Goal: Task Accomplishment & Management: Manage account settings

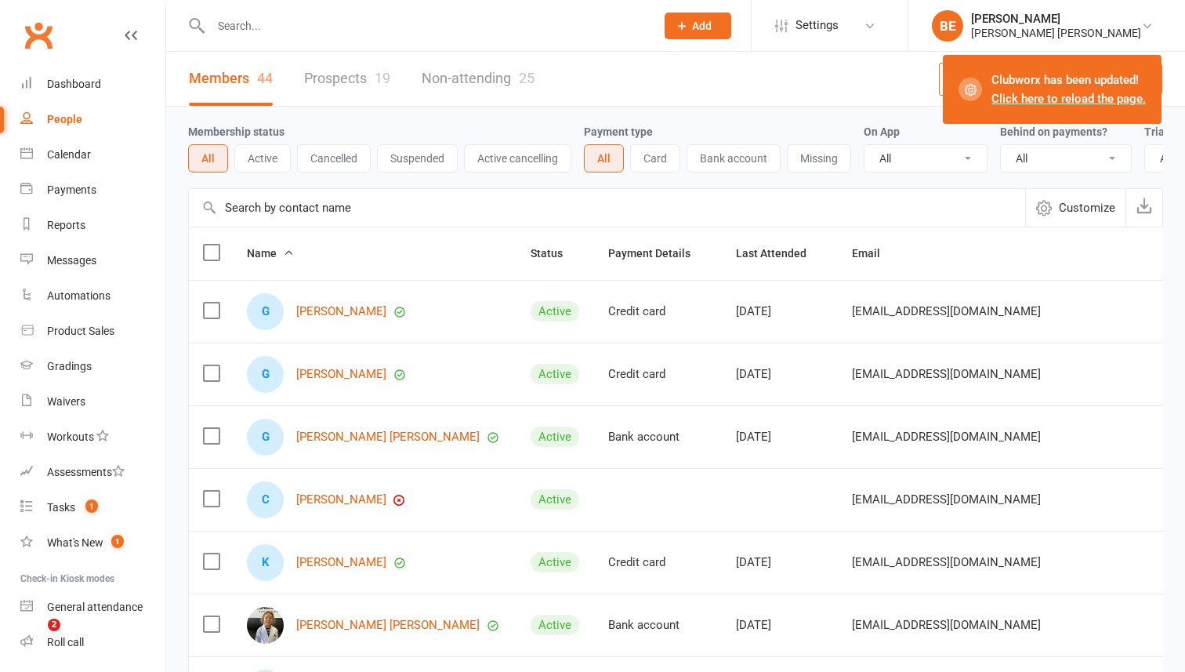
select select "50"
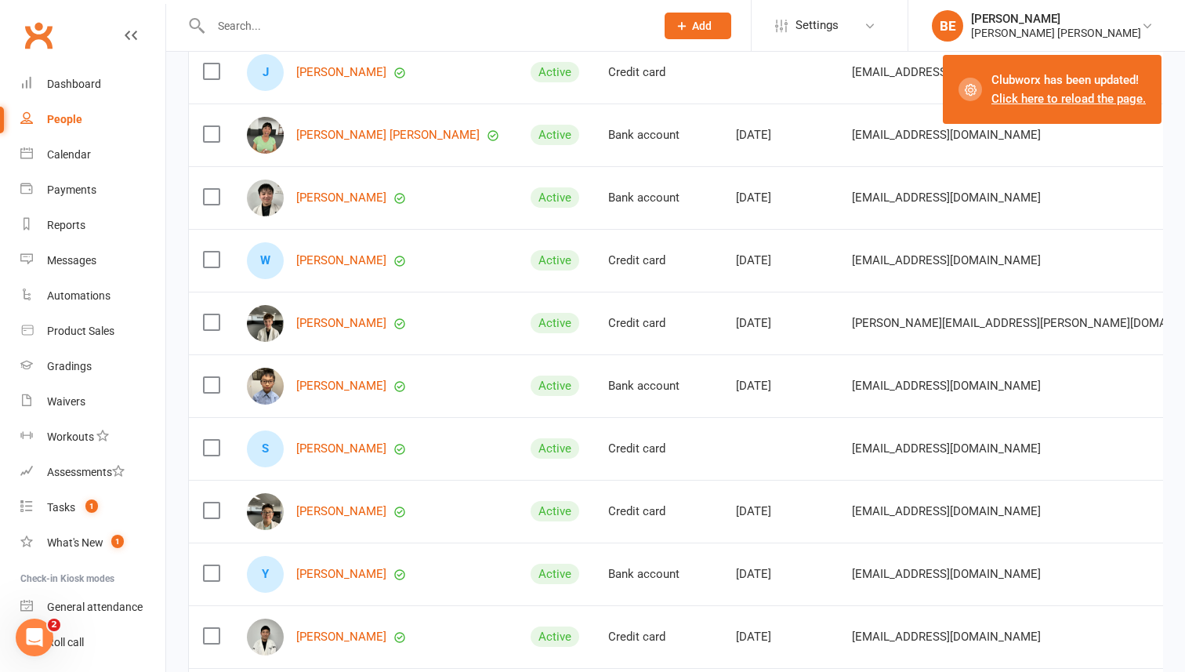
scroll to position [1623, 0]
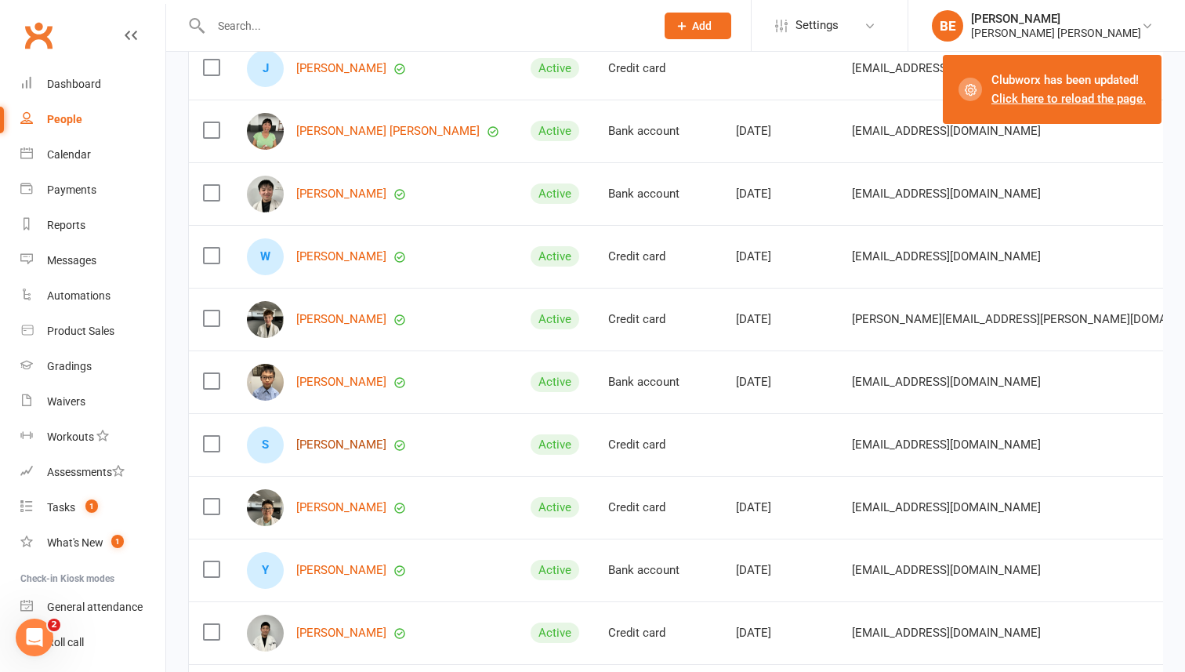
click at [318, 444] on link "[PERSON_NAME]" at bounding box center [341, 444] width 90 height 13
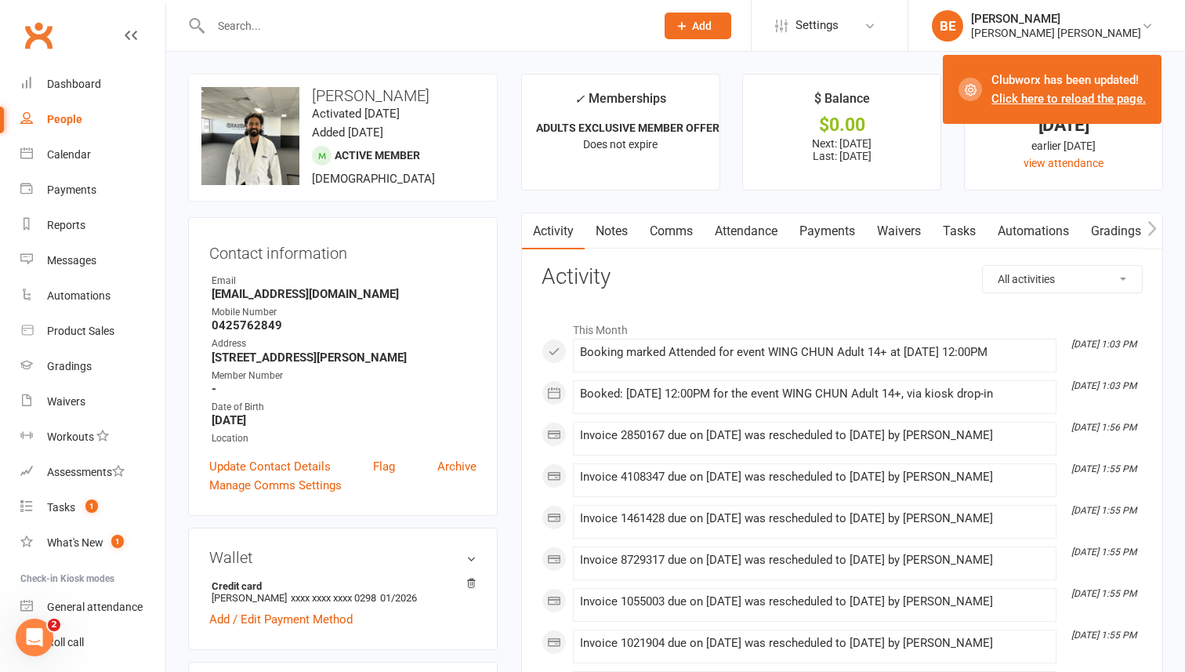
click at [614, 228] on link "Notes" at bounding box center [612, 231] width 54 height 36
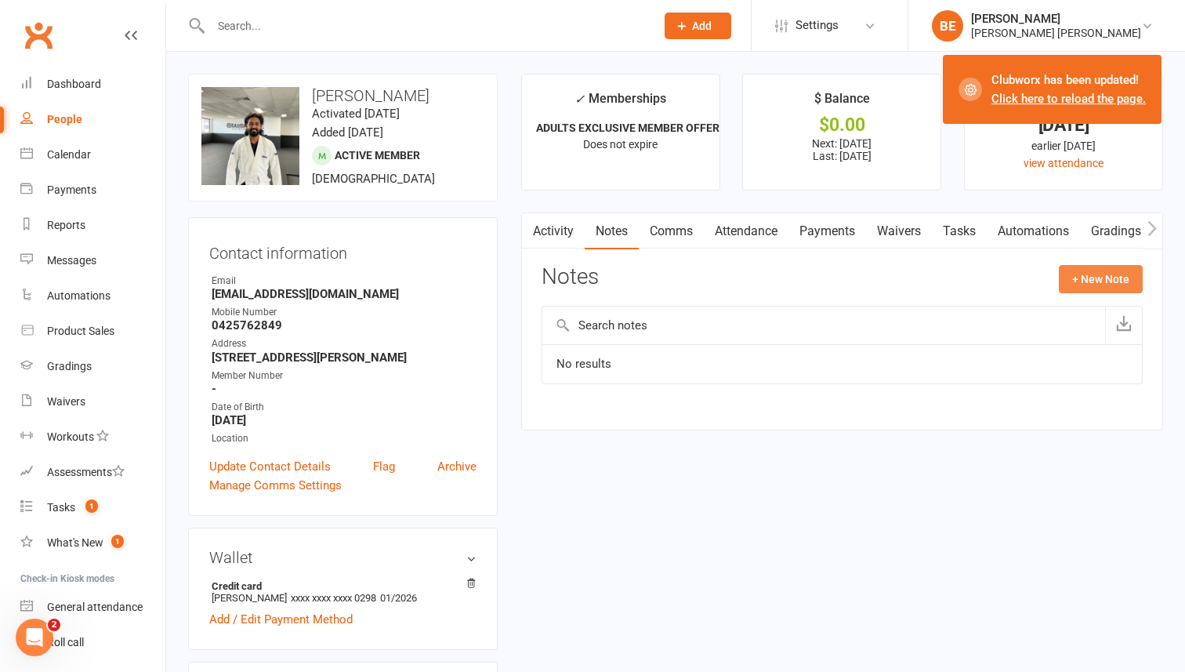
click at [1101, 276] on button "+ New Note" at bounding box center [1101, 279] width 84 height 28
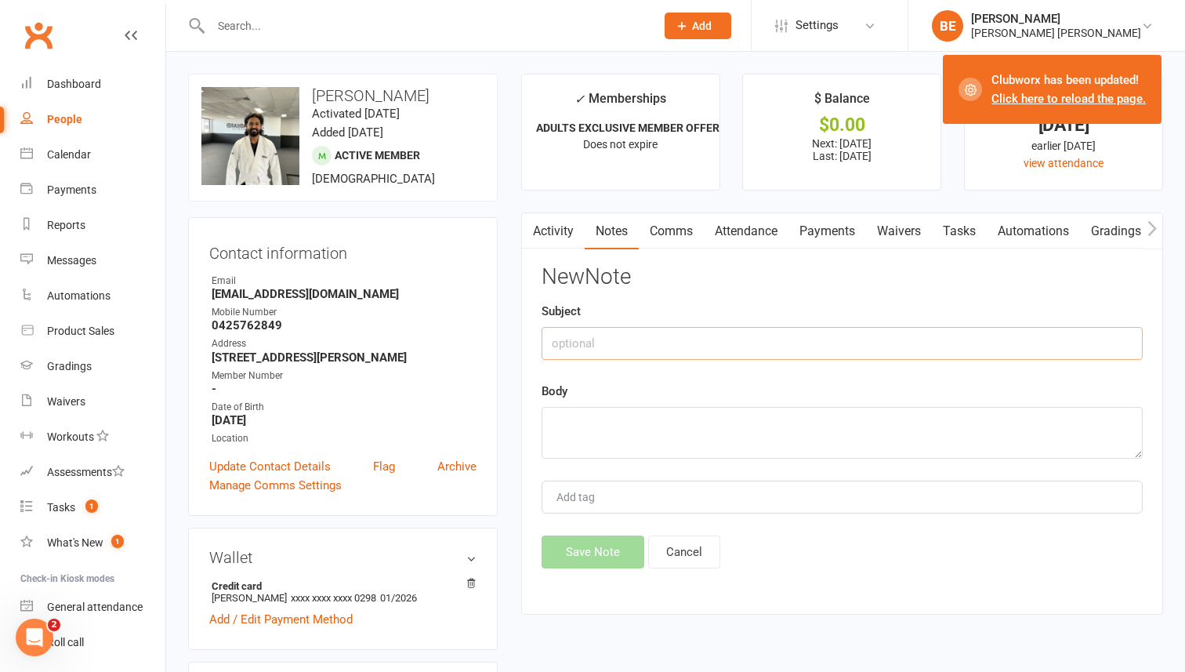
click at [755, 346] on input "text" at bounding box center [842, 343] width 601 height 33
type input "New Student Gi"
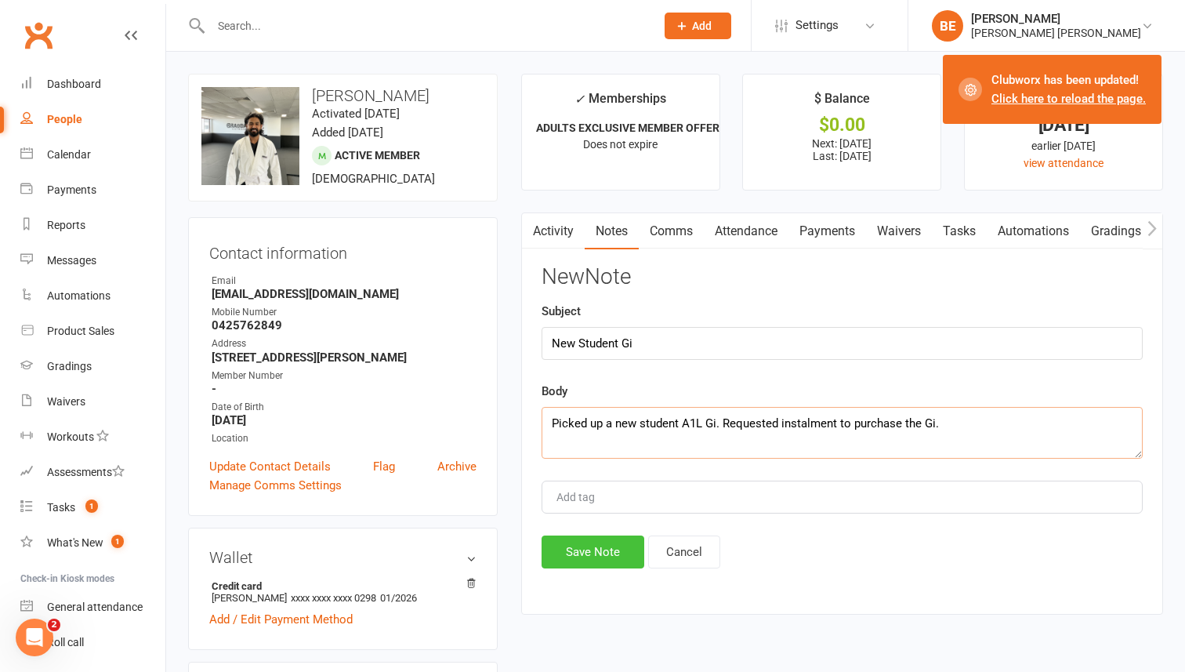
type textarea "Picked up a new student A1L Gi. Requested instalment to purchase the Gi."
click at [570, 558] on button "Save Note" at bounding box center [593, 551] width 103 height 33
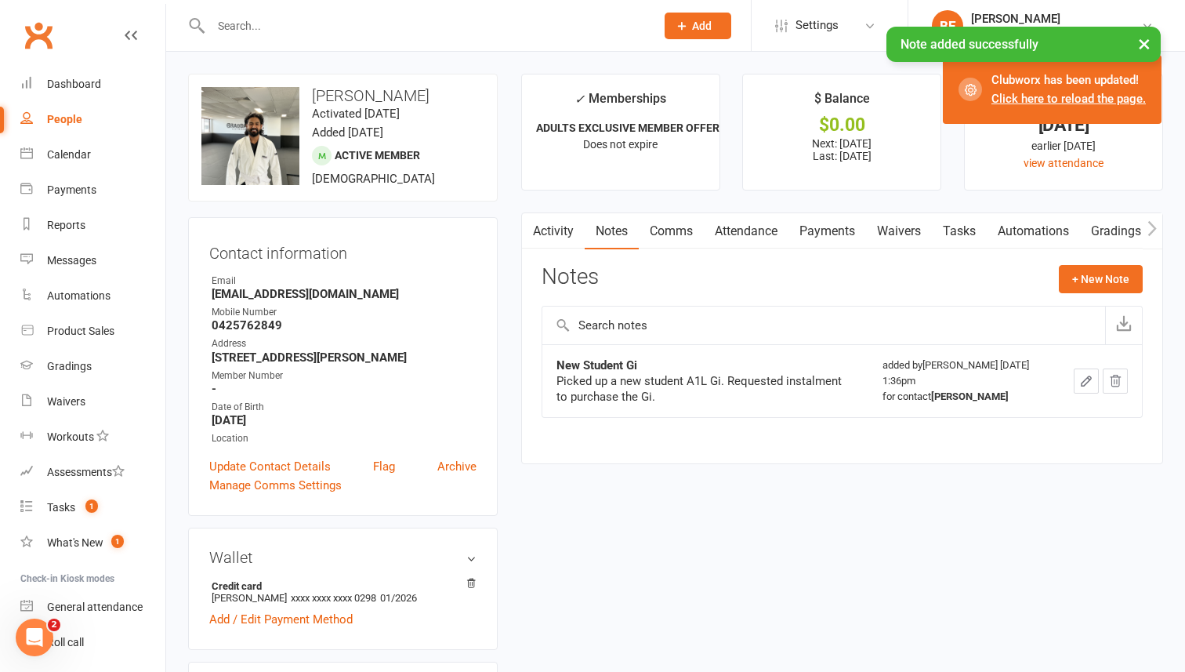
click at [829, 234] on link "Payments" at bounding box center [828, 231] width 78 height 36
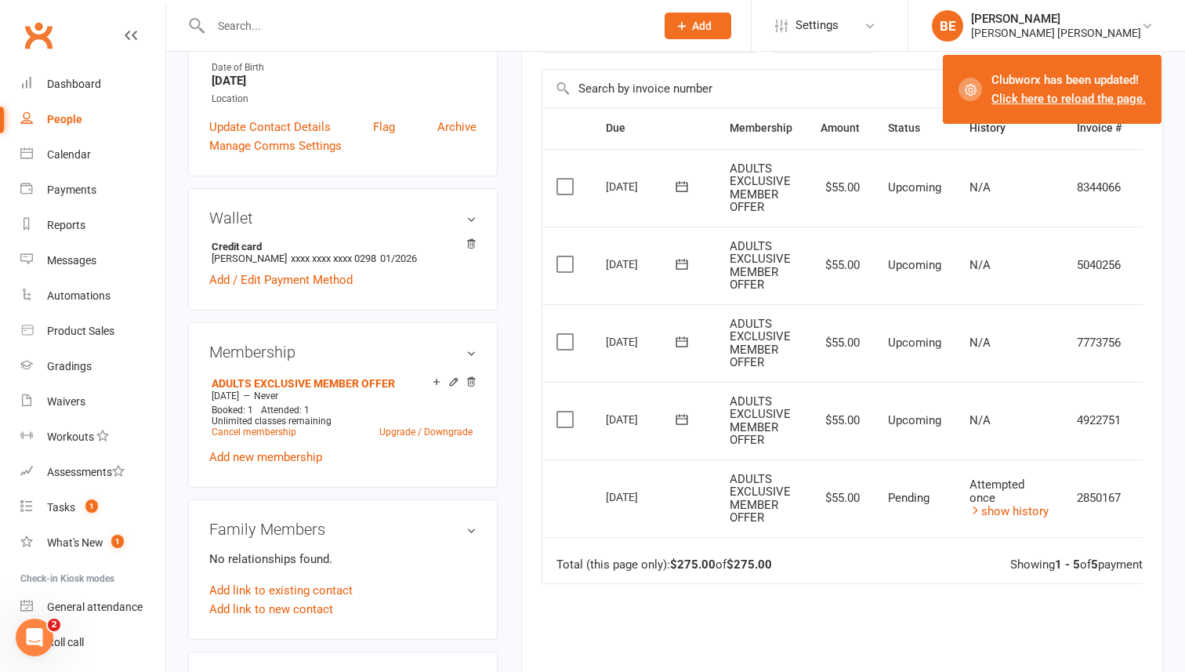
scroll to position [0, 42]
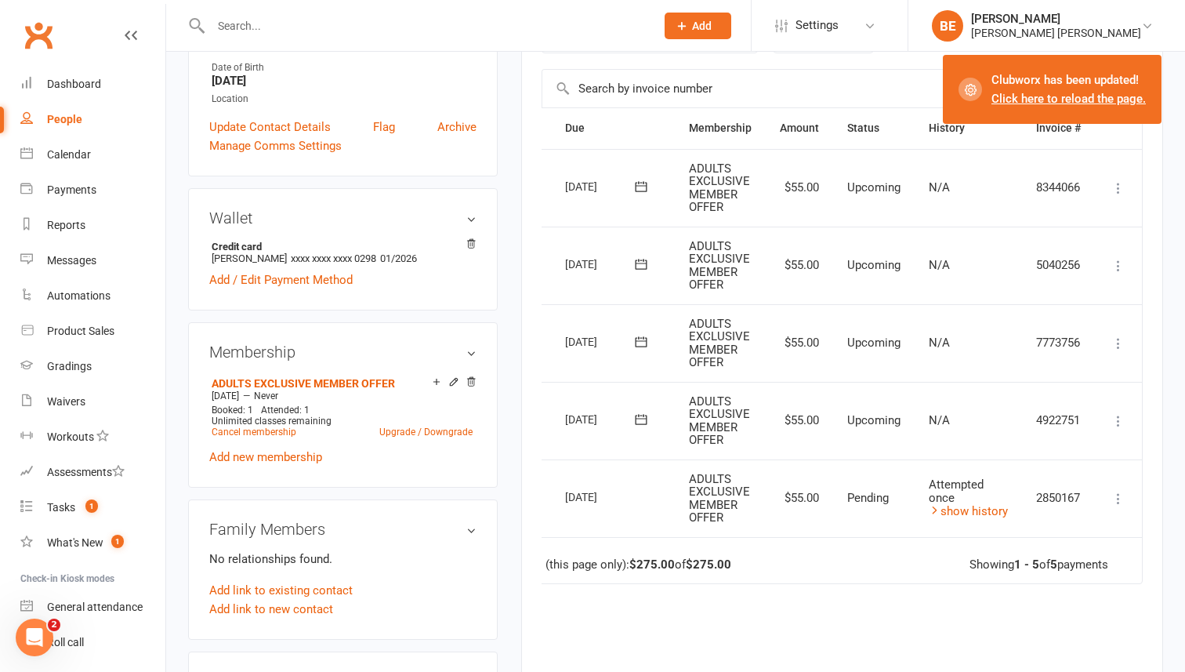
click at [1119, 420] on icon at bounding box center [1119, 421] width 16 height 16
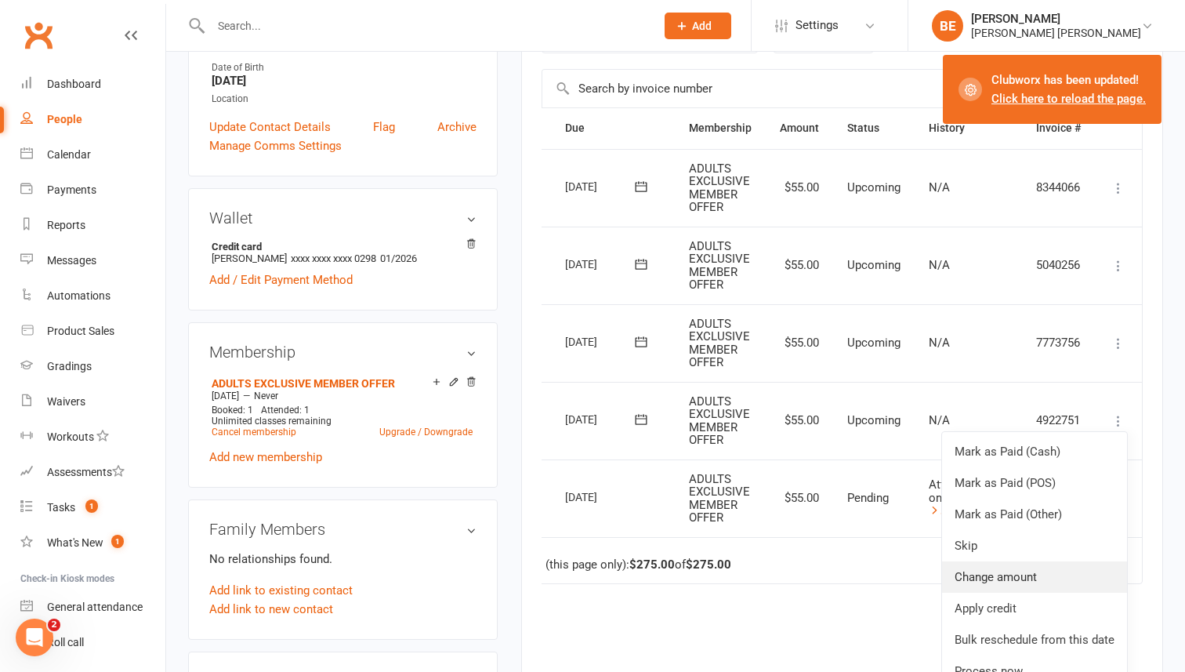
click at [1024, 575] on link "Change amount" at bounding box center [1034, 576] width 185 height 31
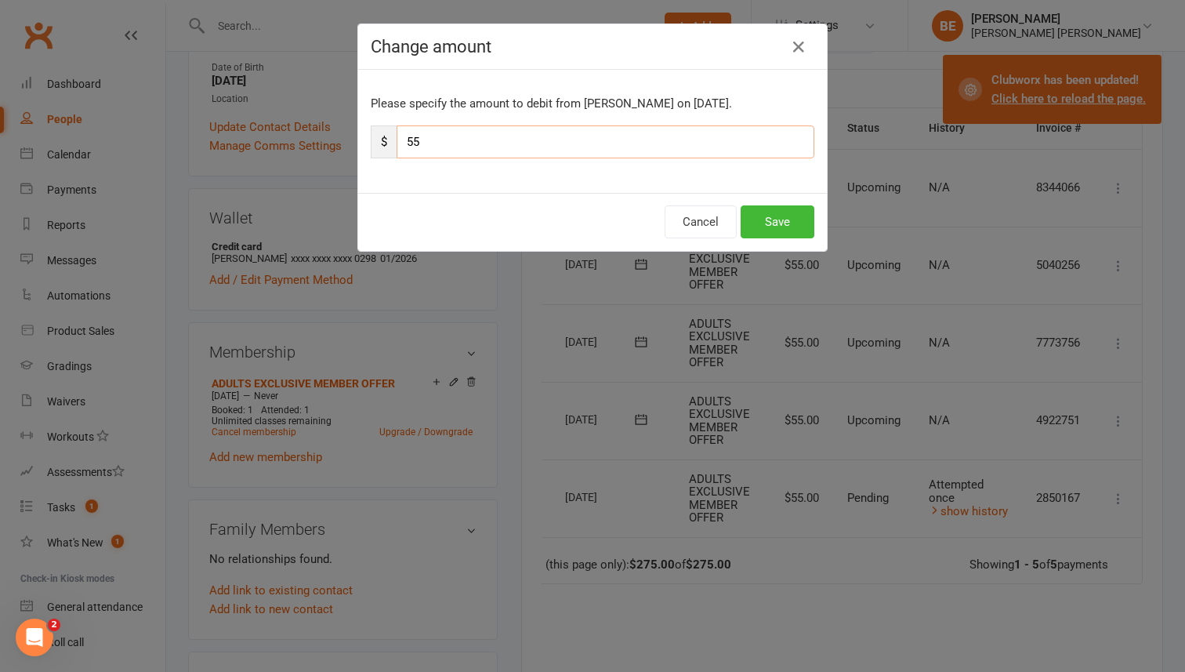
click at [413, 143] on input "55" at bounding box center [606, 141] width 418 height 33
type input "105"
click at [779, 222] on button "Save" at bounding box center [778, 221] width 74 height 33
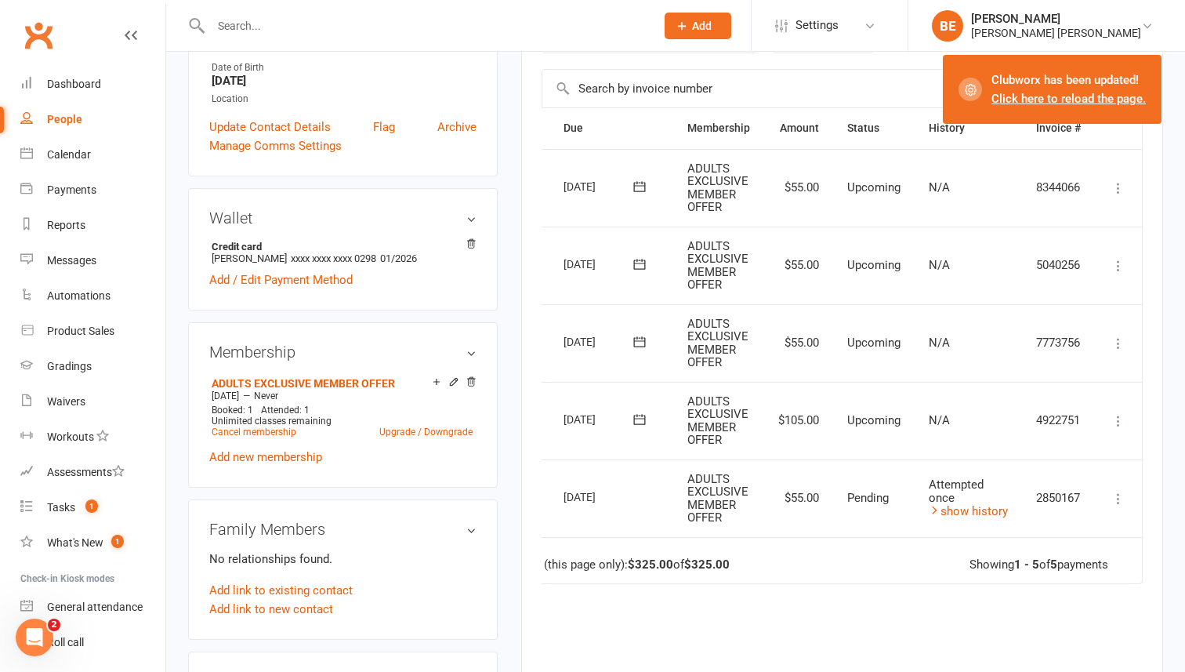
click at [1121, 345] on icon at bounding box center [1119, 344] width 16 height 16
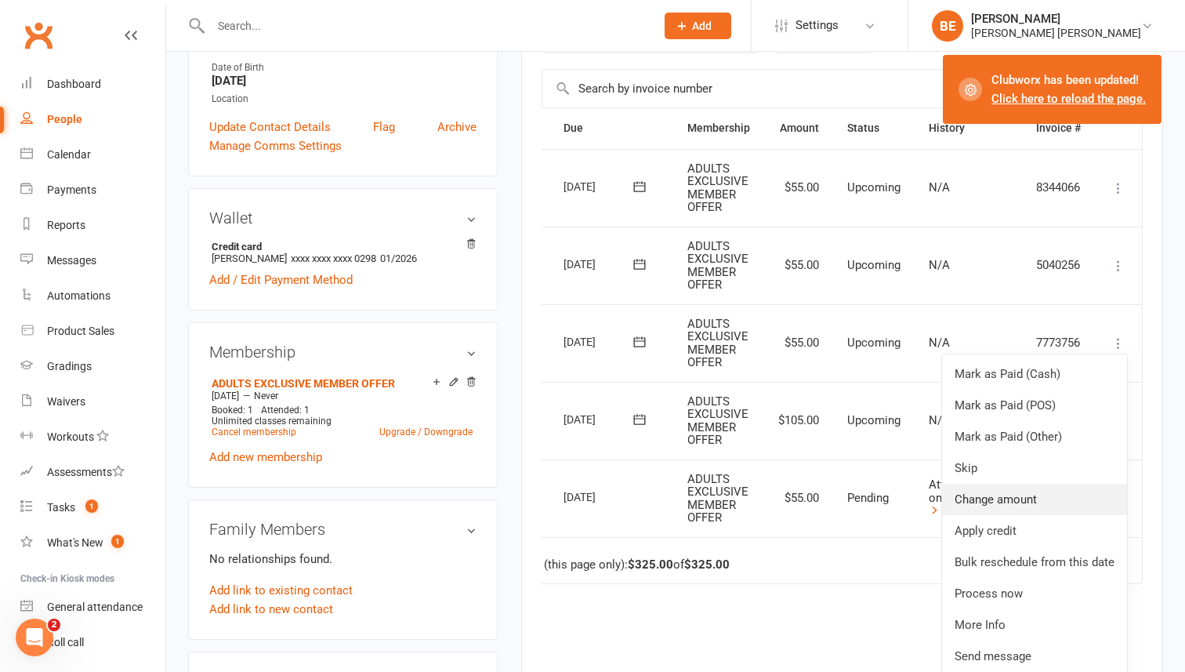
click at [1041, 499] on link "Change amount" at bounding box center [1034, 499] width 185 height 31
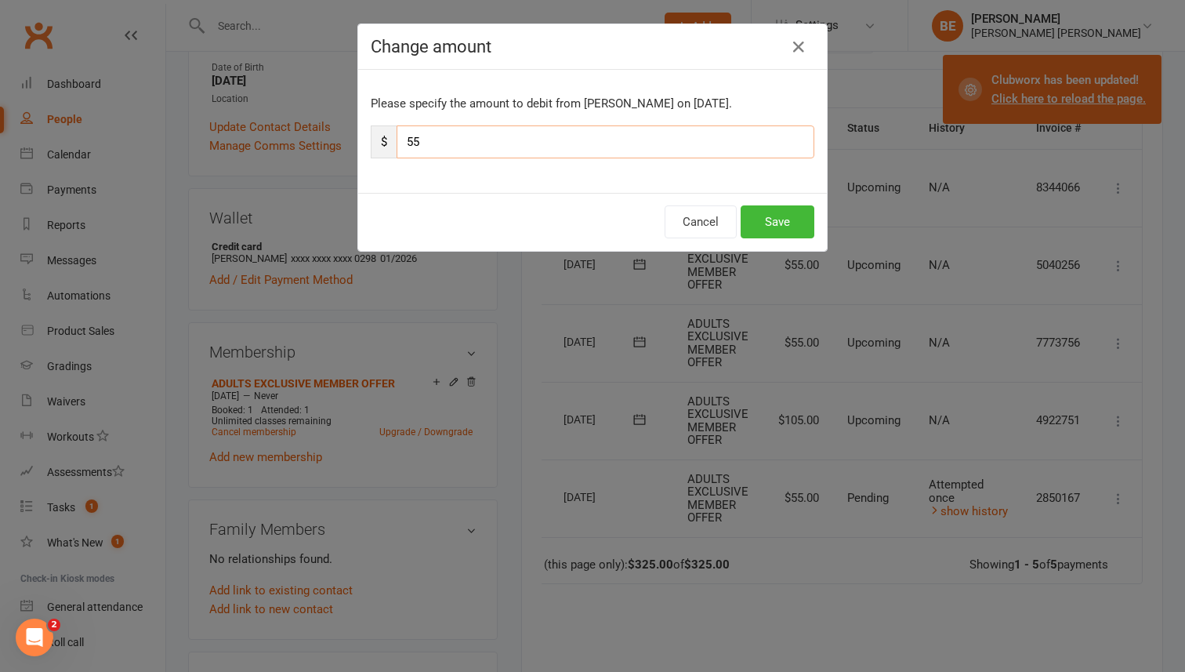
click at [413, 144] on input "55" at bounding box center [606, 141] width 418 height 33
type input "105"
click at [778, 227] on button "Save" at bounding box center [778, 221] width 74 height 33
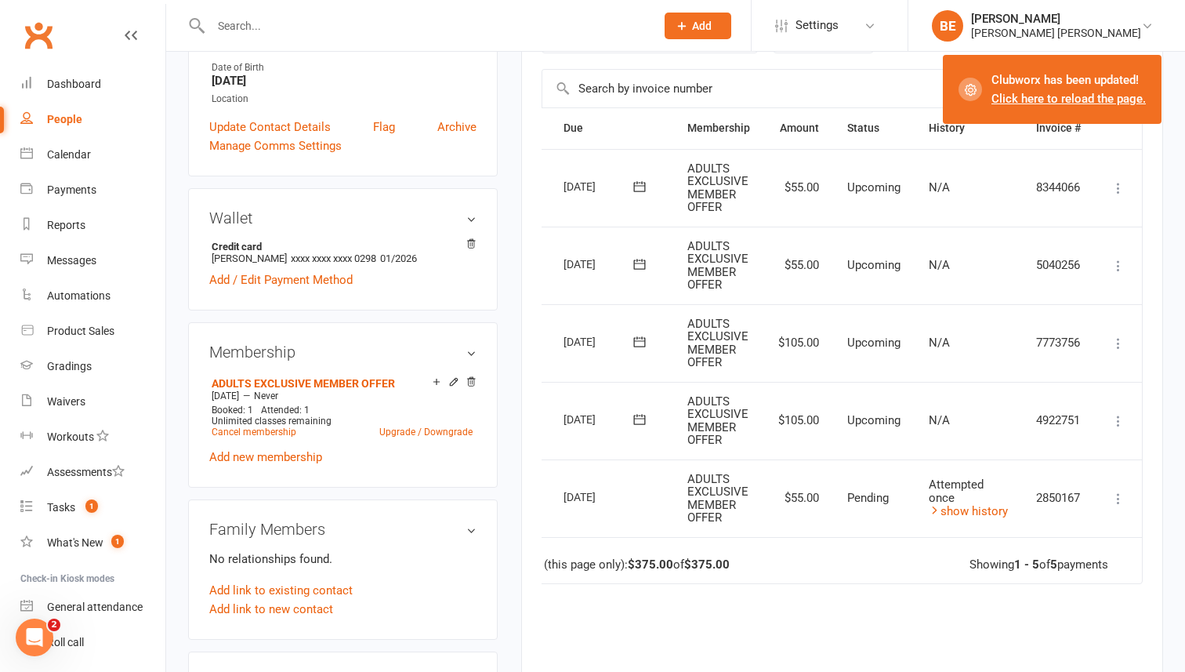
click at [1125, 267] on icon at bounding box center [1119, 266] width 16 height 16
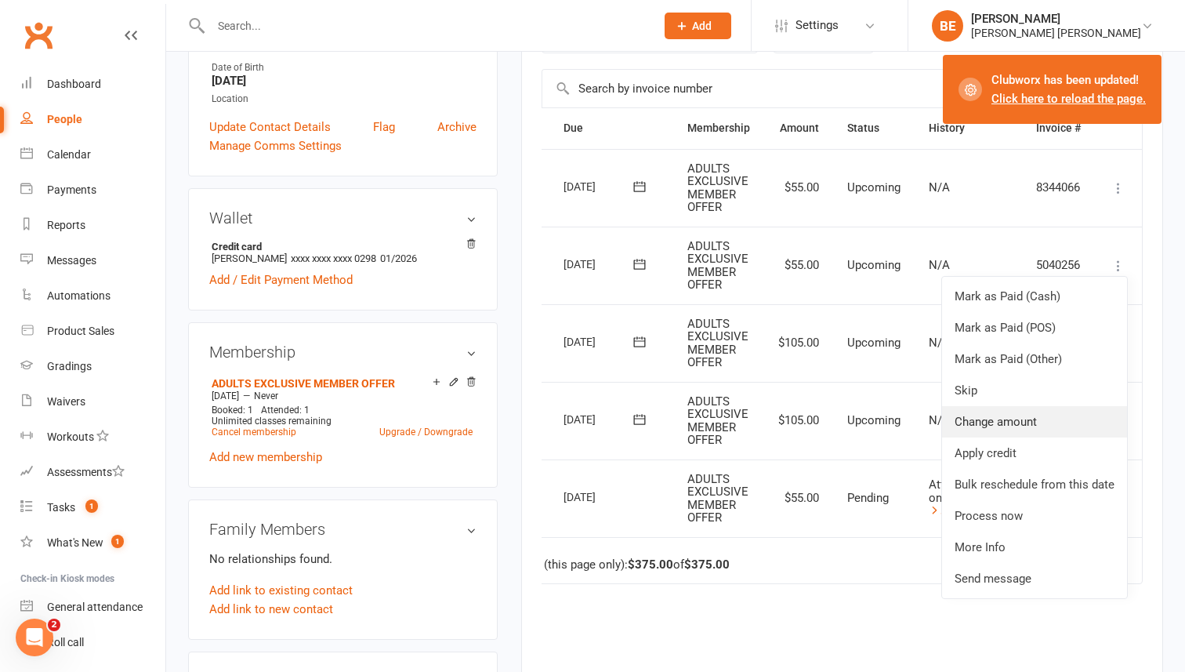
click at [1029, 421] on link "Change amount" at bounding box center [1034, 421] width 185 height 31
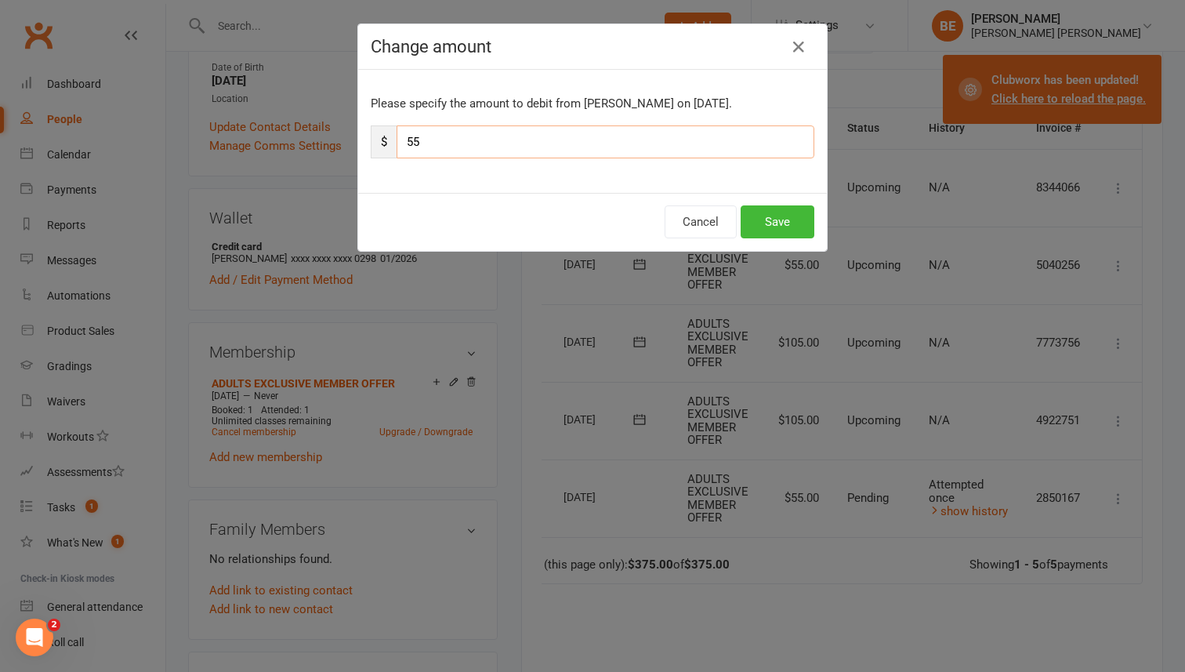
click at [412, 140] on input "55" at bounding box center [606, 141] width 418 height 33
type input "105"
click at [767, 218] on button "Save" at bounding box center [778, 221] width 74 height 33
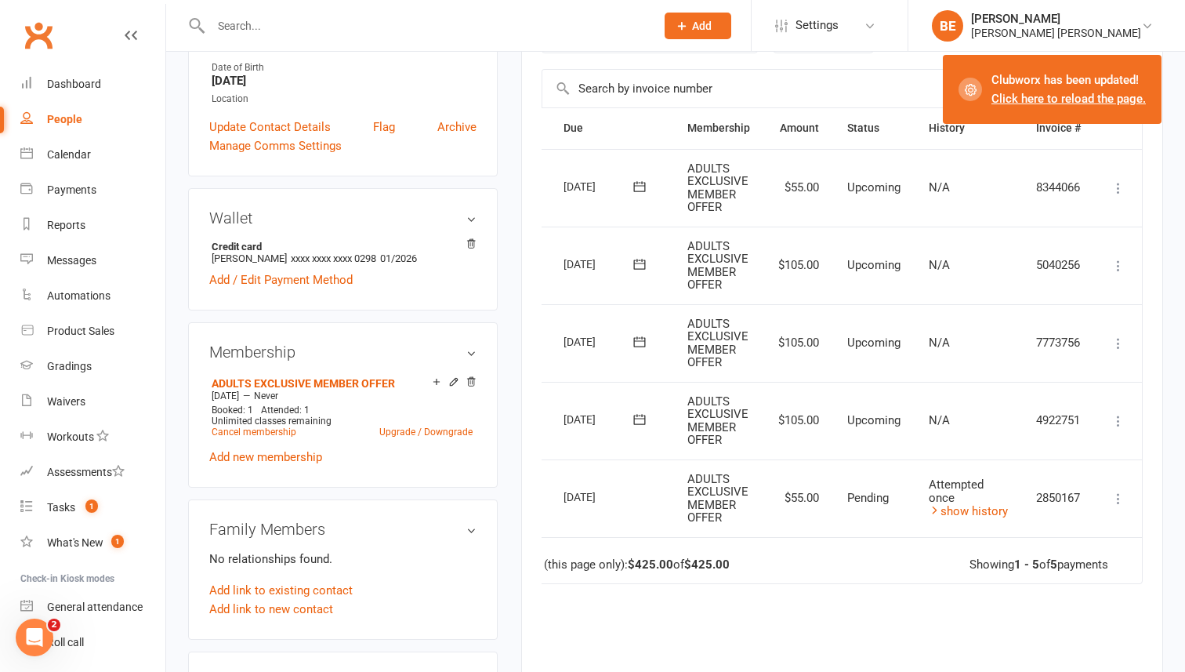
click at [1122, 187] on icon at bounding box center [1119, 188] width 16 height 16
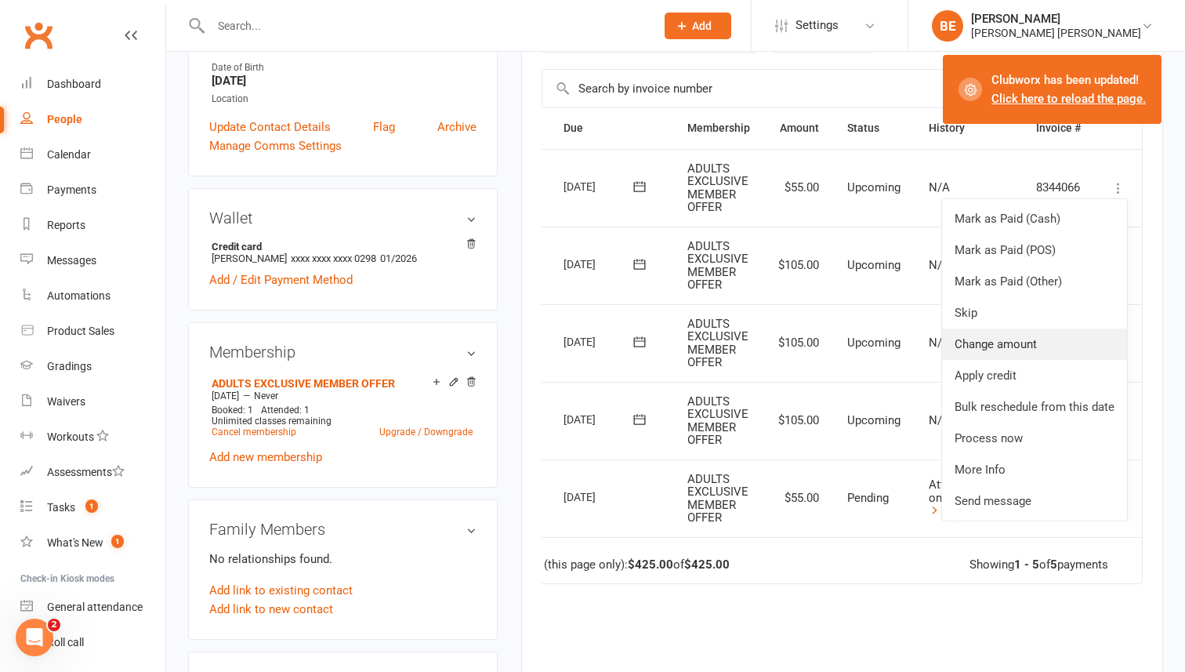
click at [995, 347] on link "Change amount" at bounding box center [1034, 343] width 185 height 31
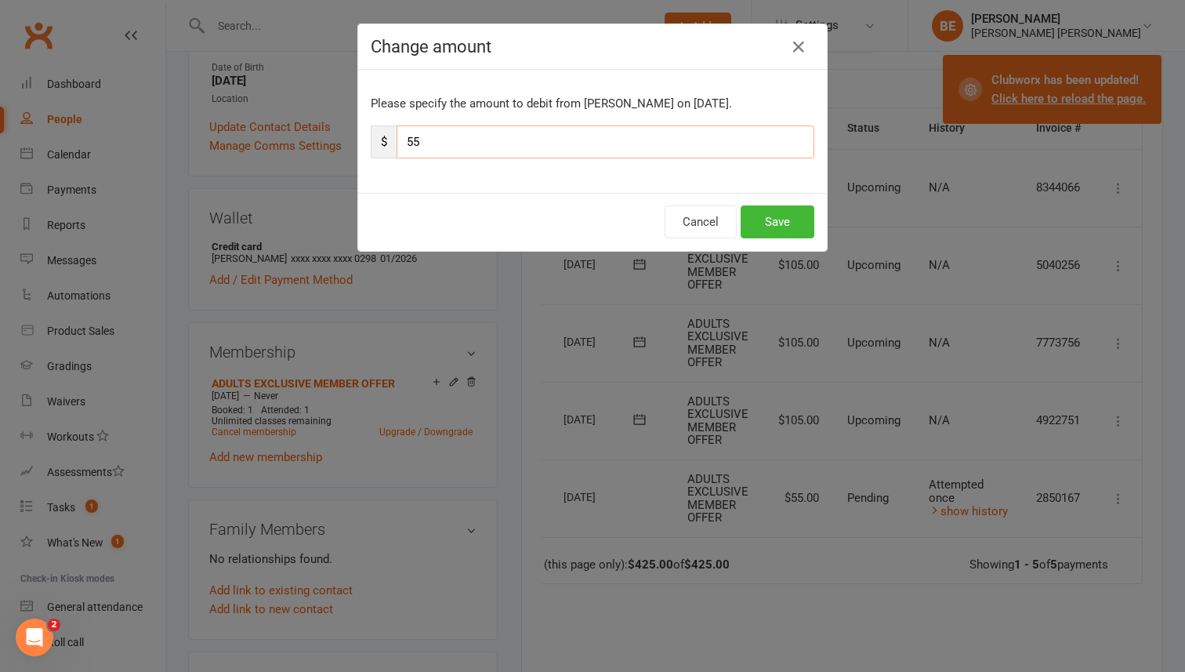
click at [415, 143] on input "55" at bounding box center [606, 141] width 418 height 33
type input "105"
click at [772, 218] on button "Save" at bounding box center [778, 221] width 74 height 33
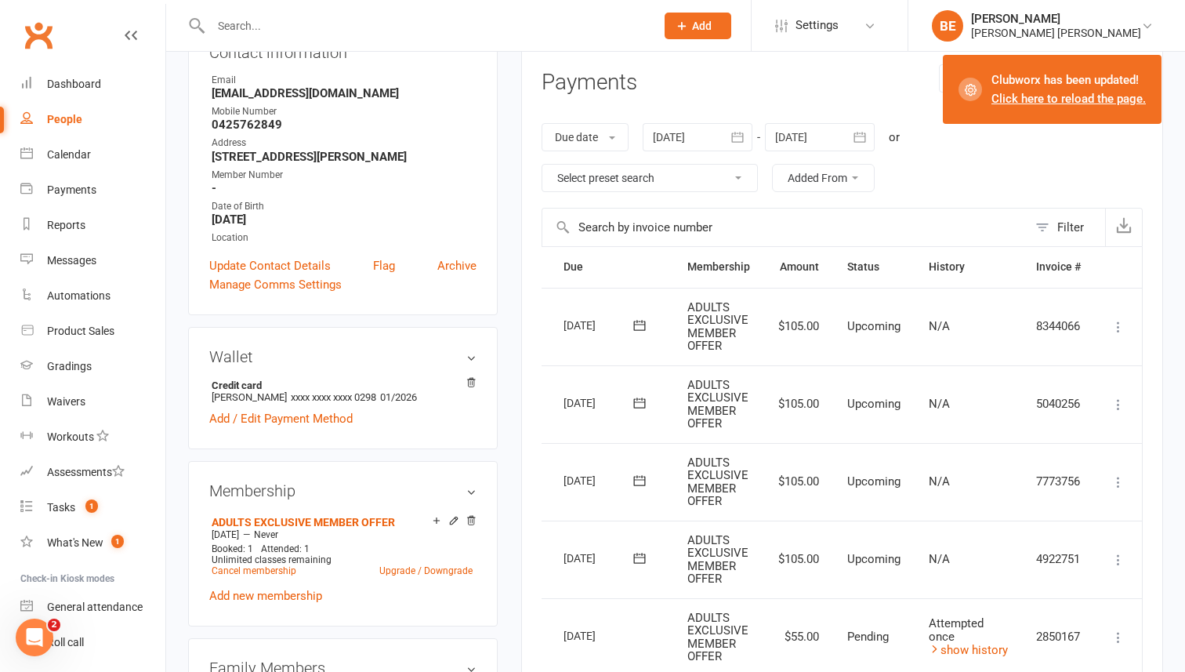
scroll to position [200, 0]
click at [865, 138] on icon "button" at bounding box center [860, 138] width 16 height 16
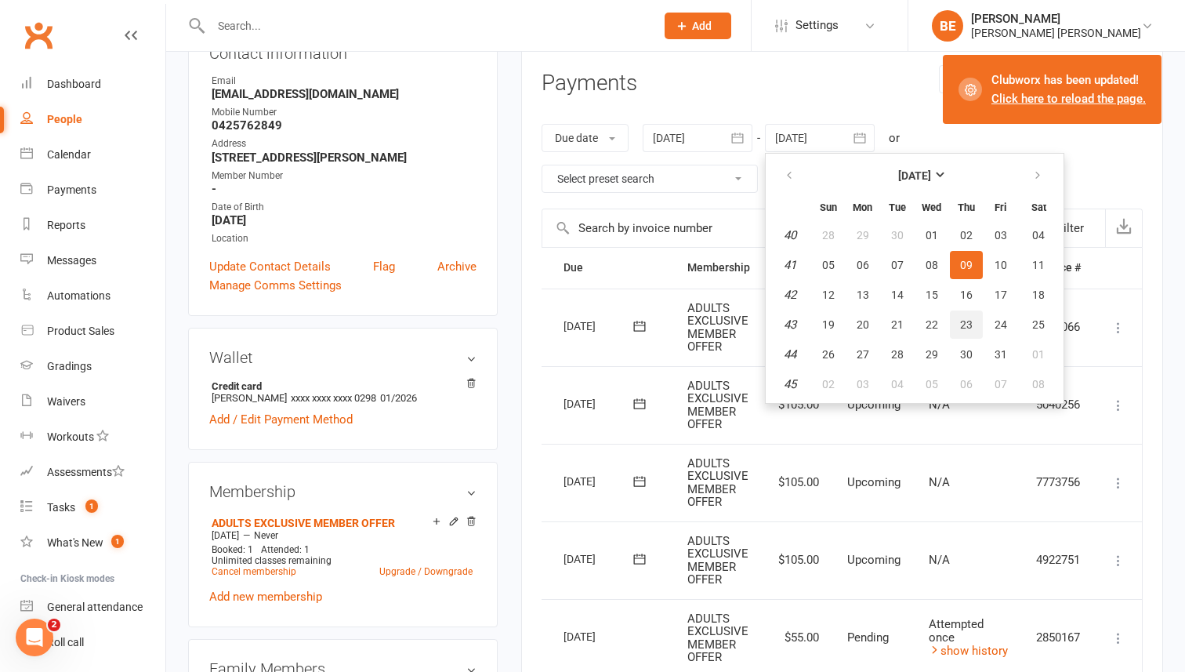
click at [965, 324] on span "23" at bounding box center [966, 324] width 13 height 13
type input "[DATE]"
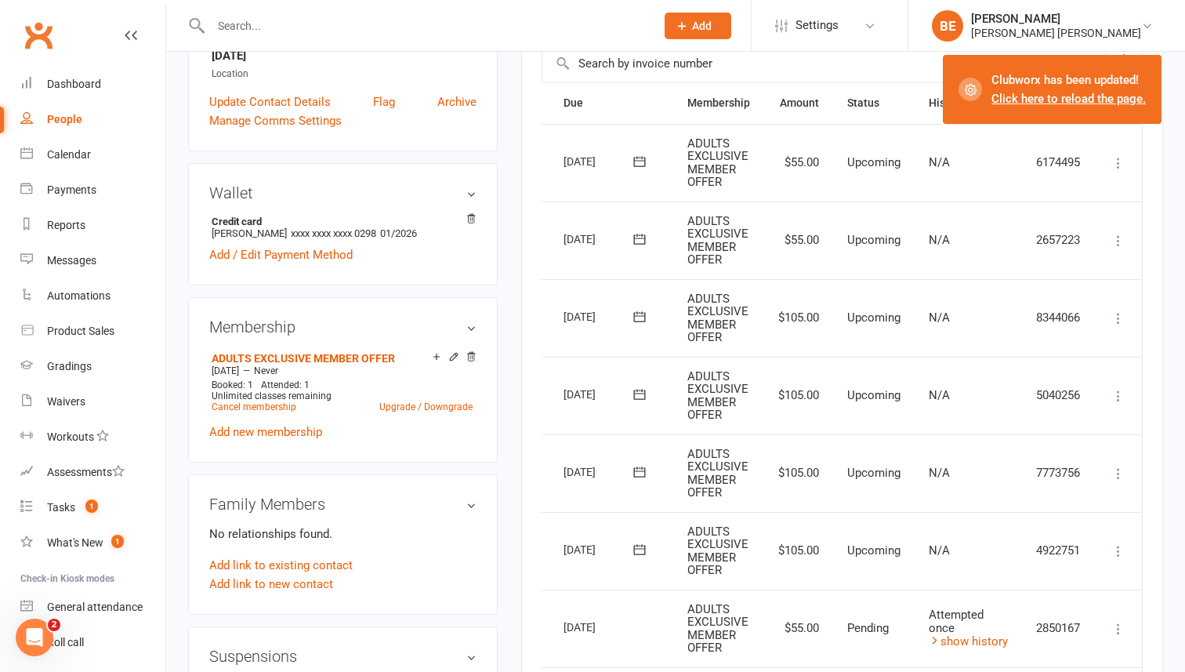
scroll to position [349, 0]
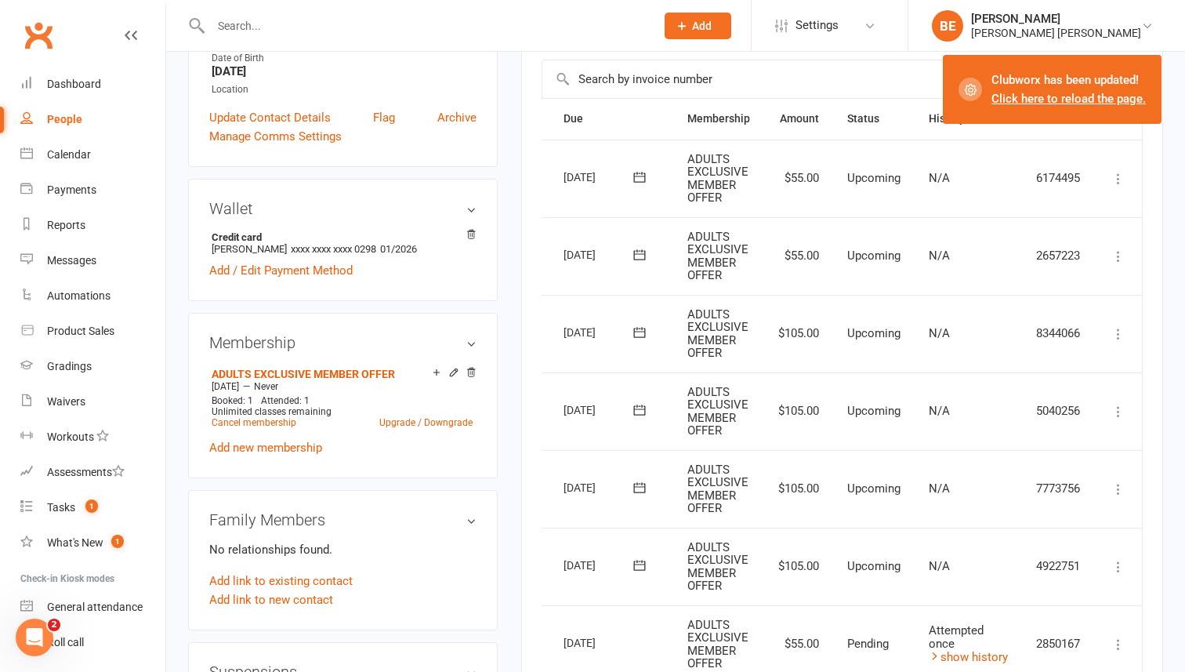
click at [1126, 255] on icon at bounding box center [1119, 256] width 16 height 16
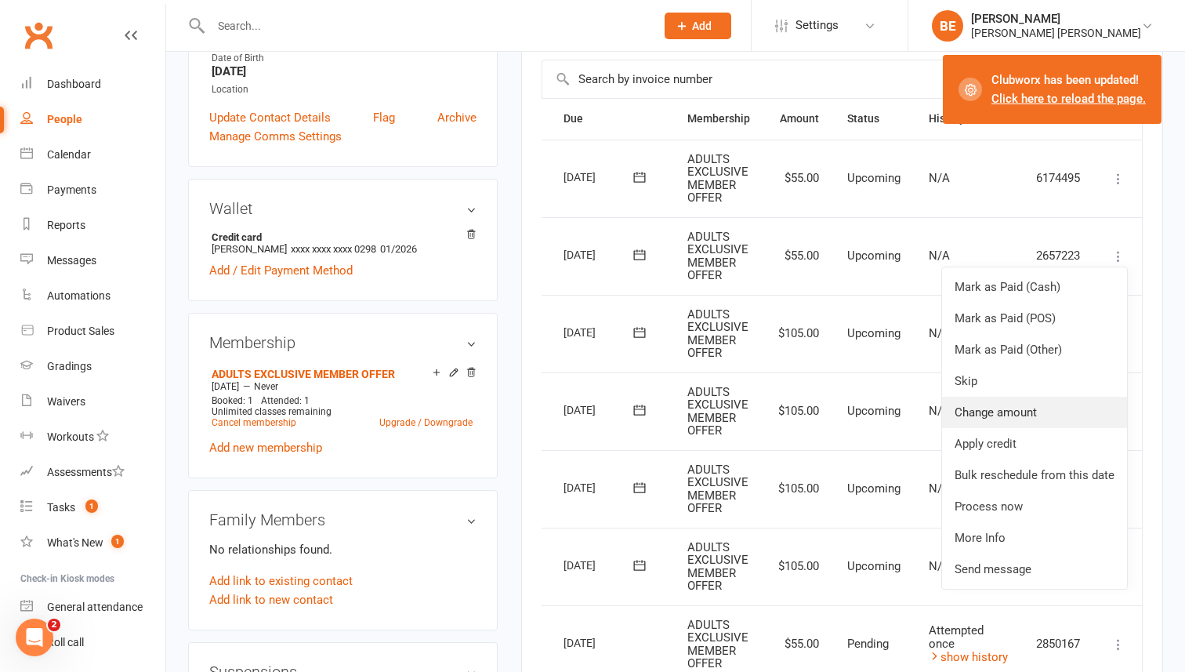
click at [1007, 415] on link "Change amount" at bounding box center [1034, 412] width 185 height 31
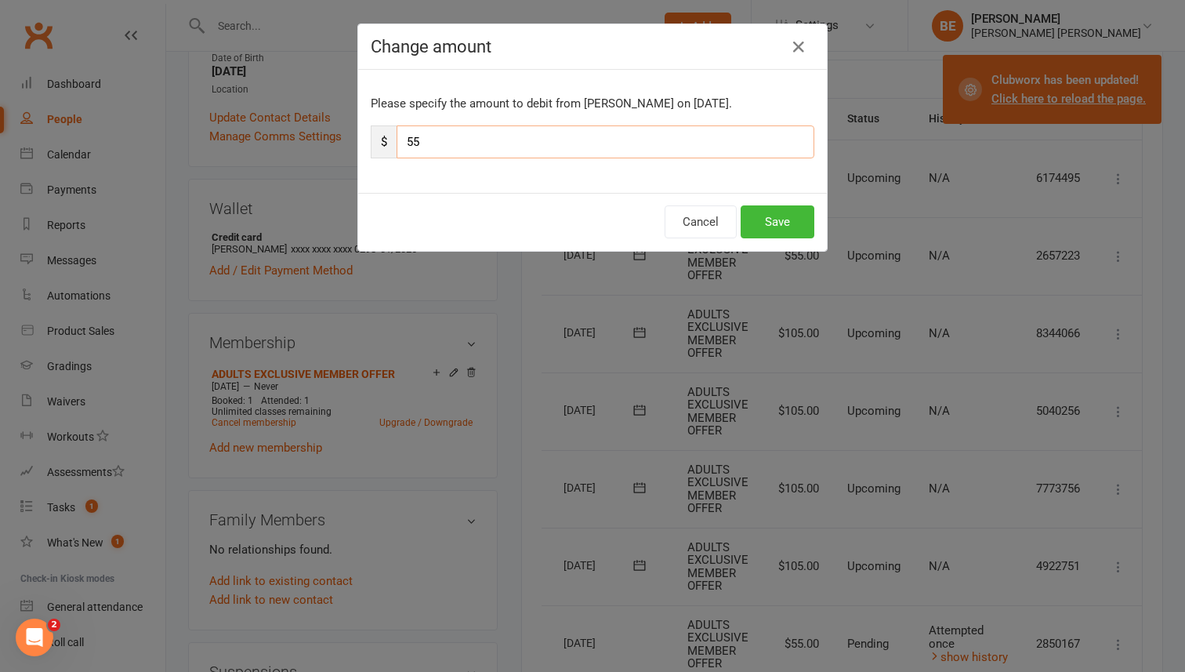
click at [414, 139] on input "55" at bounding box center [606, 141] width 418 height 33
type input "75"
click at [782, 224] on button "Save" at bounding box center [778, 221] width 74 height 33
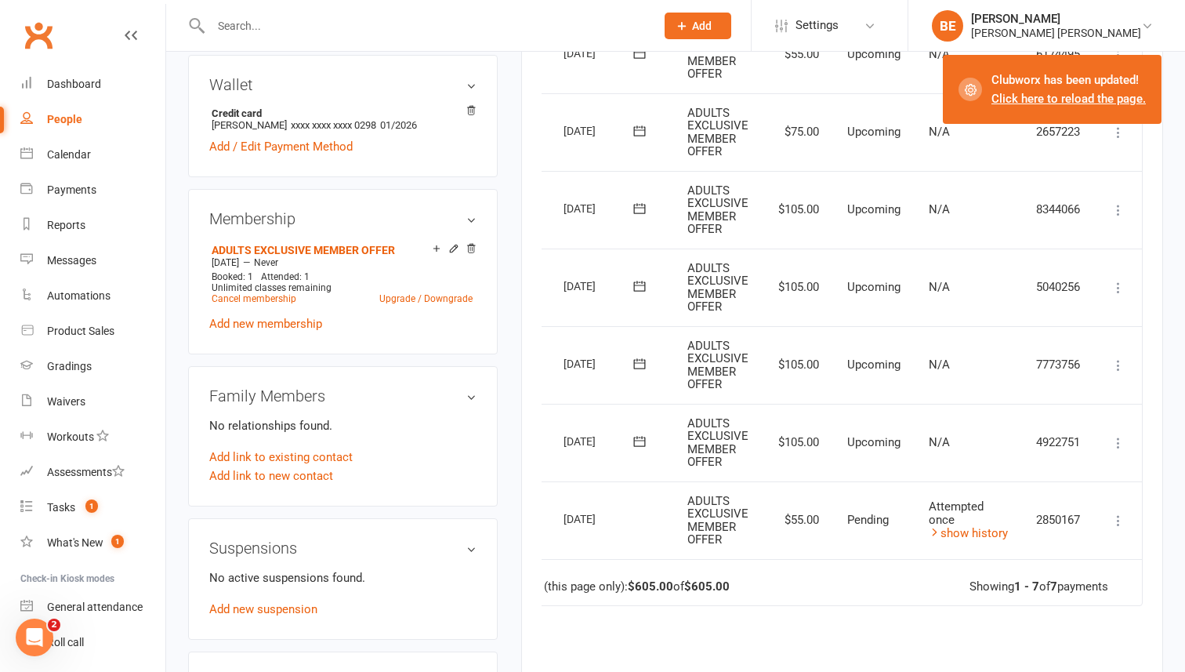
scroll to position [487, 0]
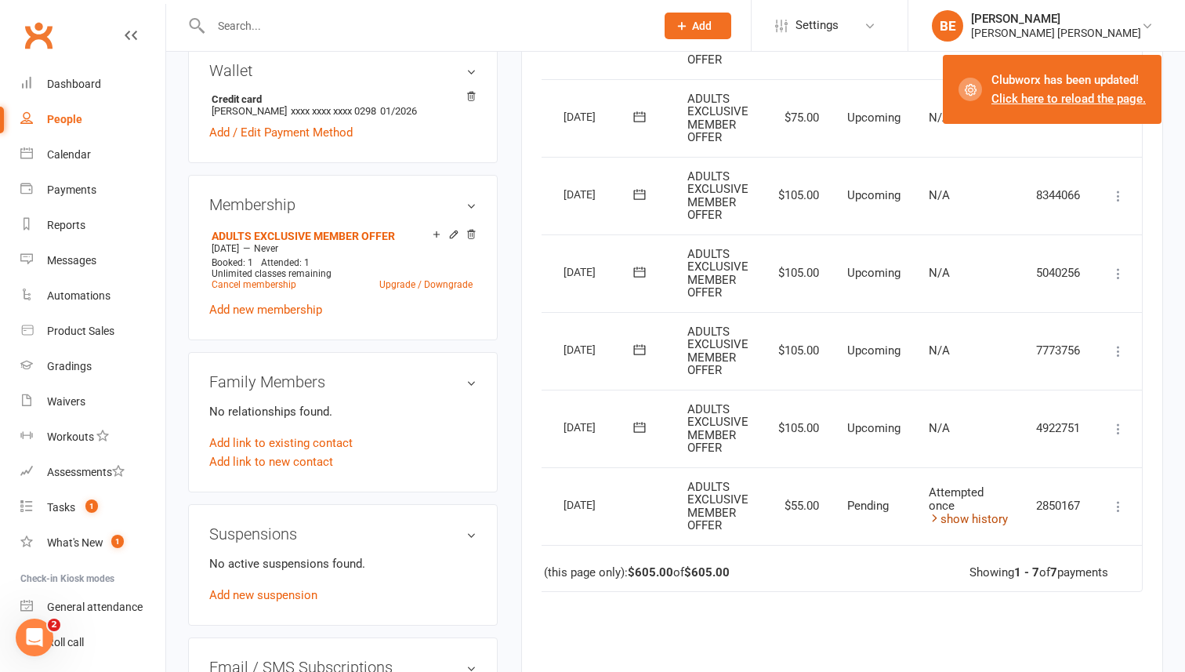
click at [949, 519] on link "show history" at bounding box center [968, 519] width 79 height 14
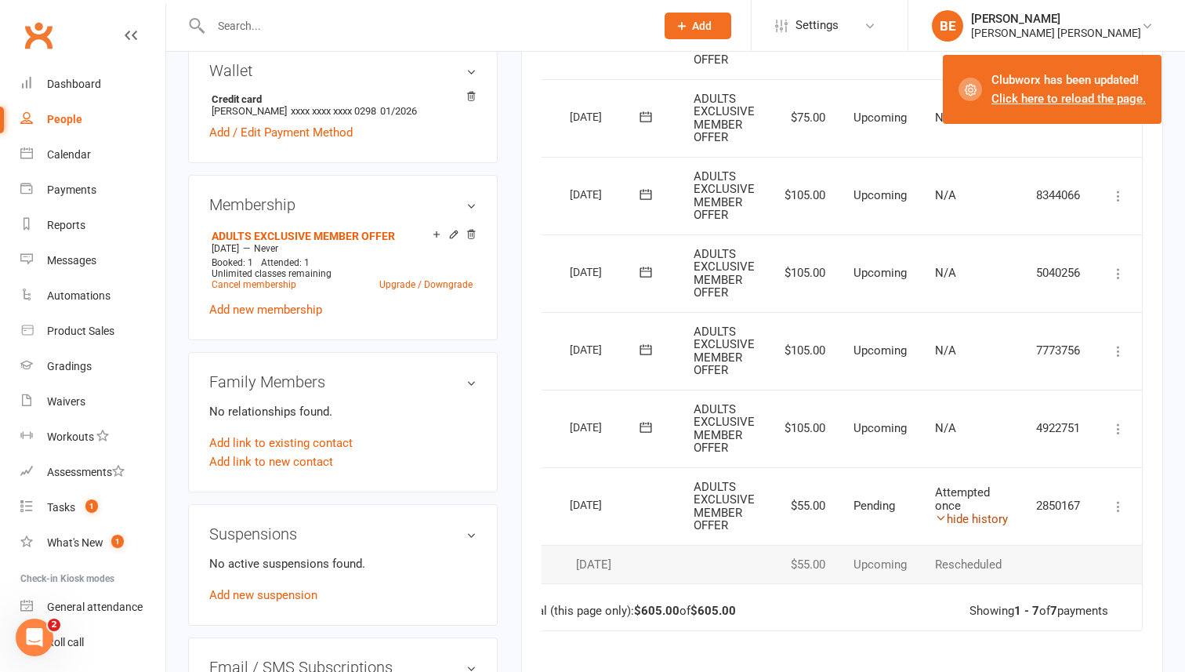
scroll to position [0, 41]
click at [64, 118] on div "People" at bounding box center [64, 119] width 35 height 13
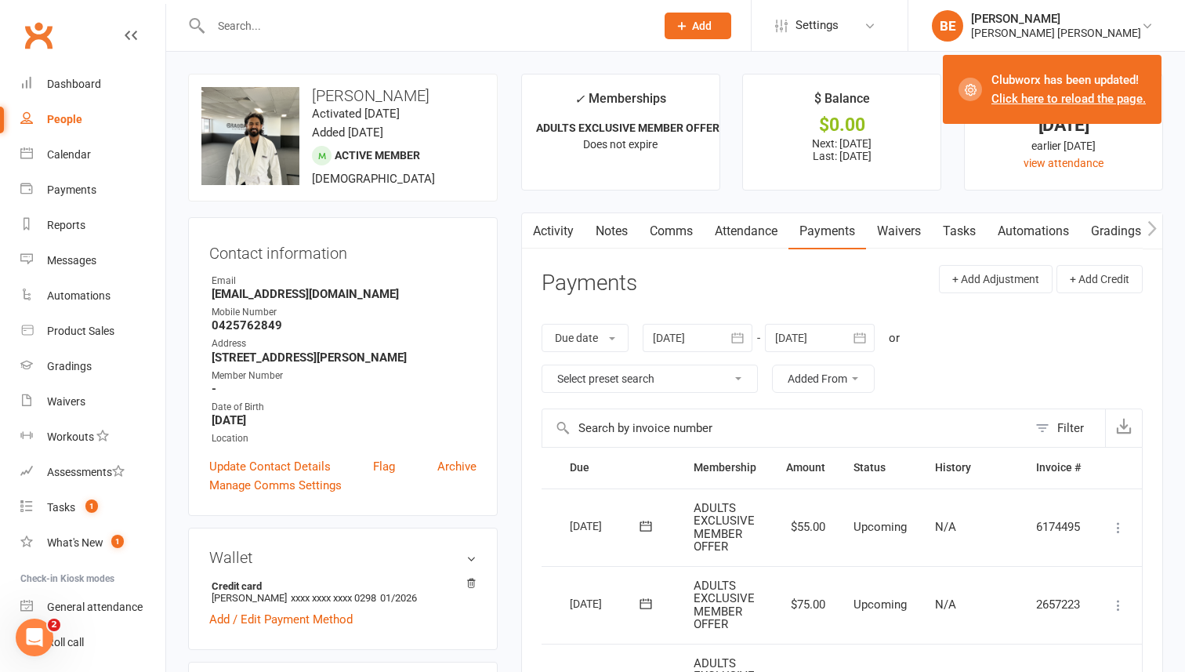
select select "50"
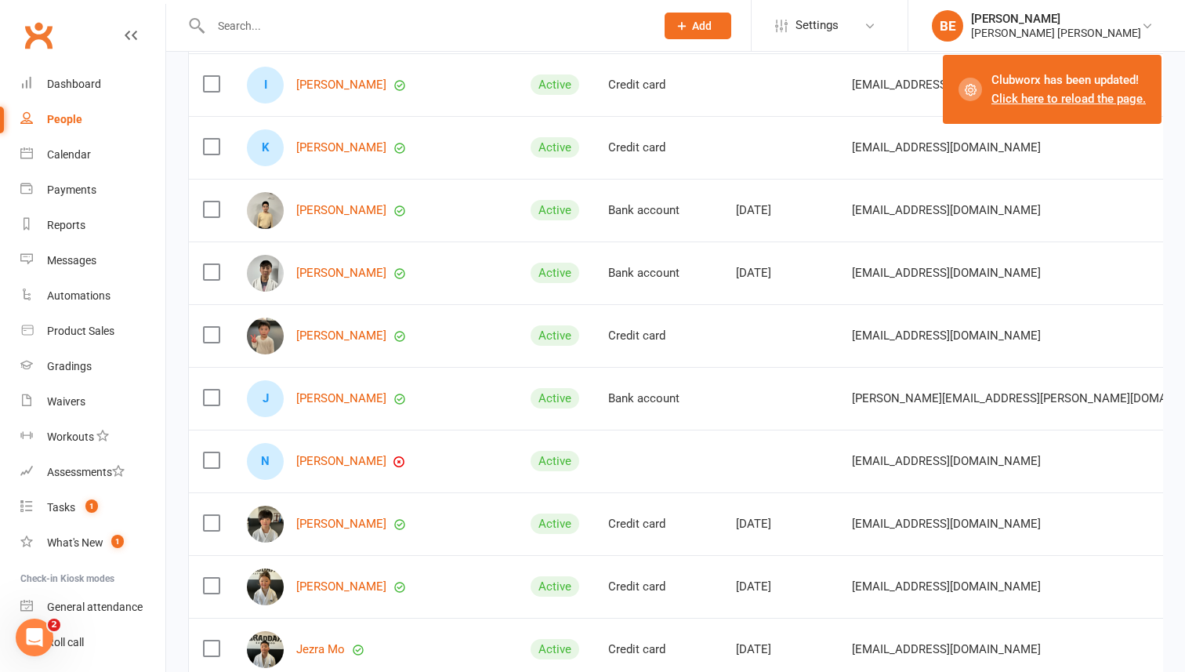
scroll to position [980, 0]
click at [323, 398] on link "[PERSON_NAME]" at bounding box center [341, 397] width 90 height 13
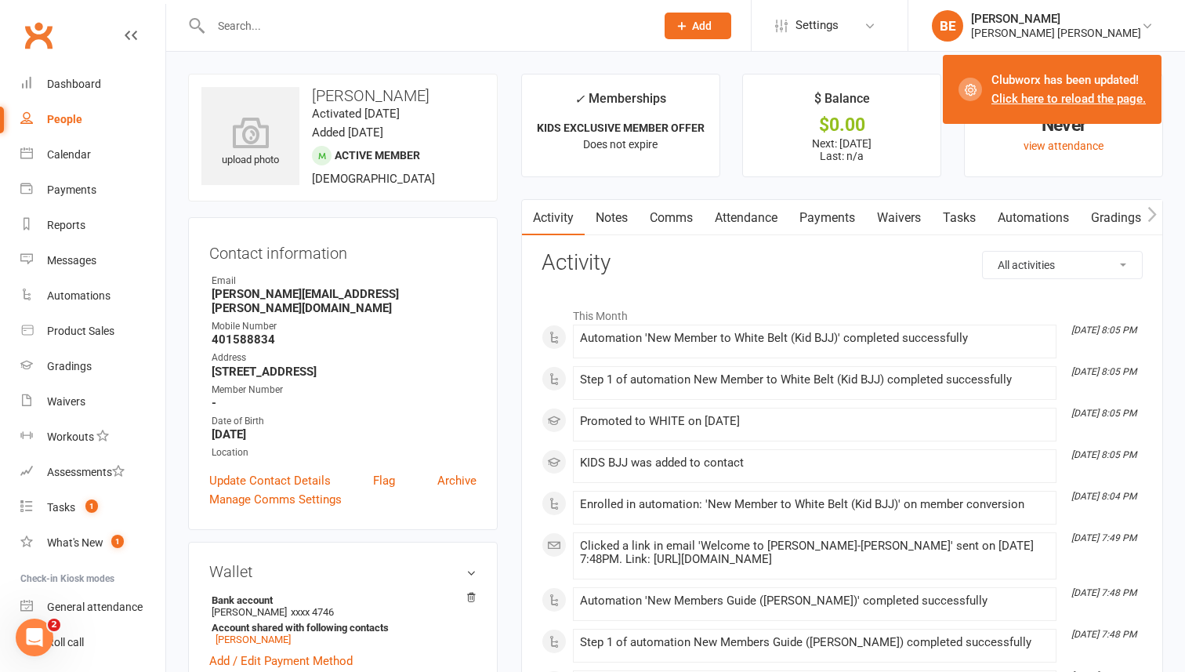
click at [825, 217] on link "Payments" at bounding box center [828, 218] width 78 height 36
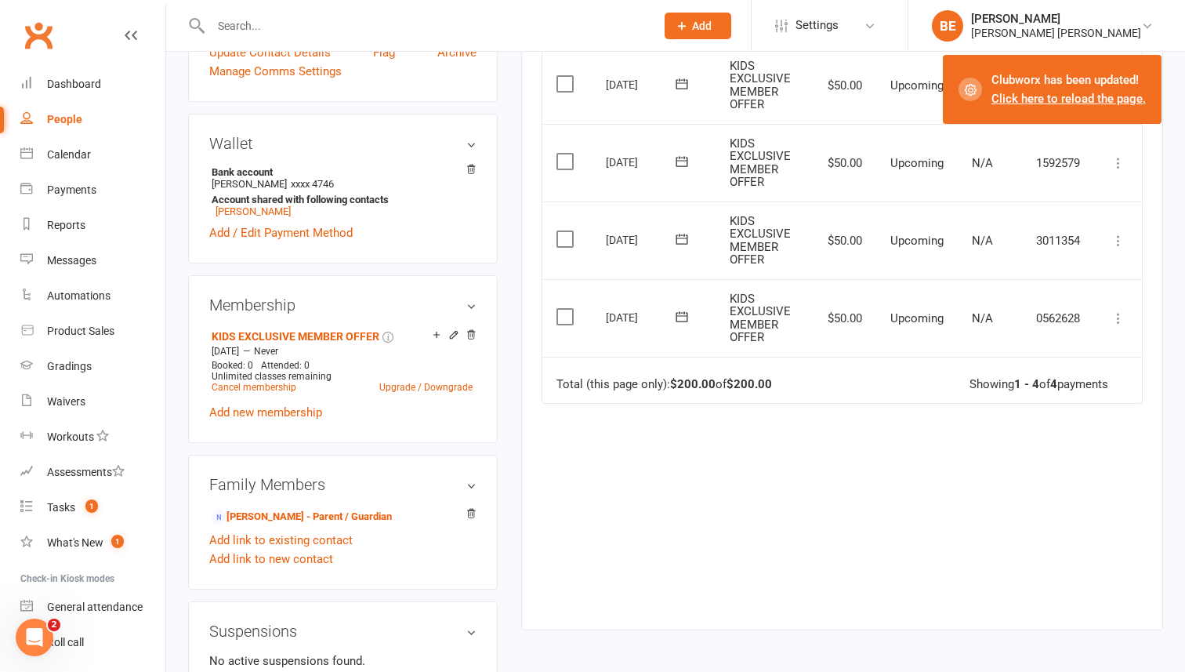
scroll to position [420, 0]
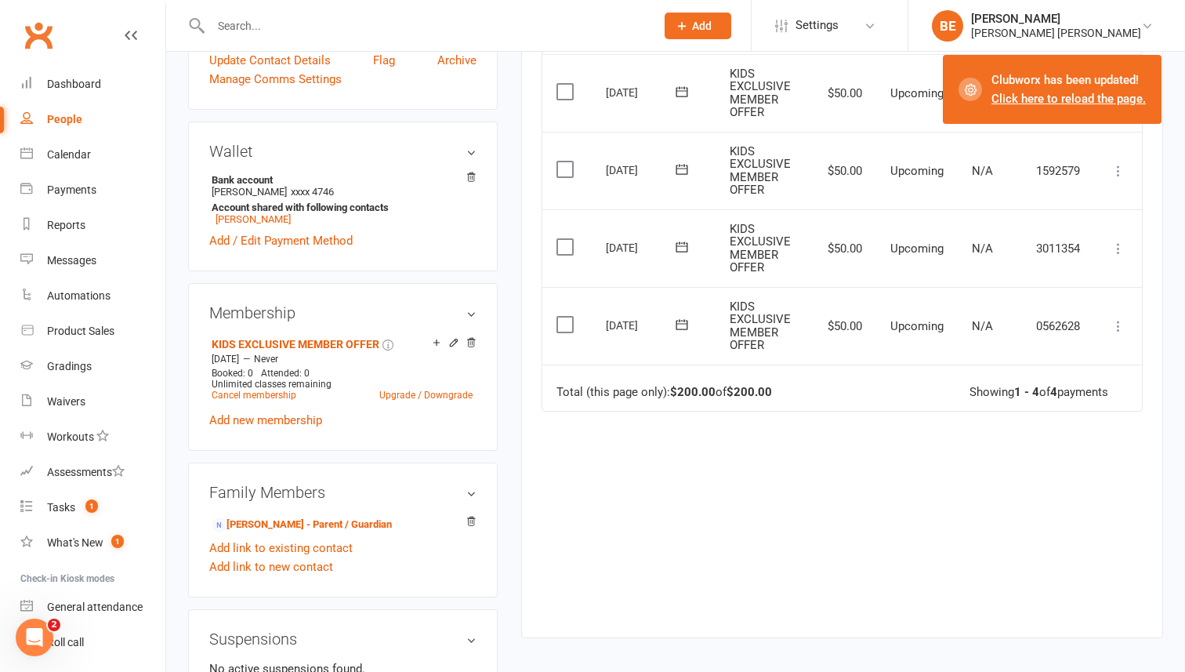
click at [1119, 331] on icon at bounding box center [1119, 326] width 16 height 16
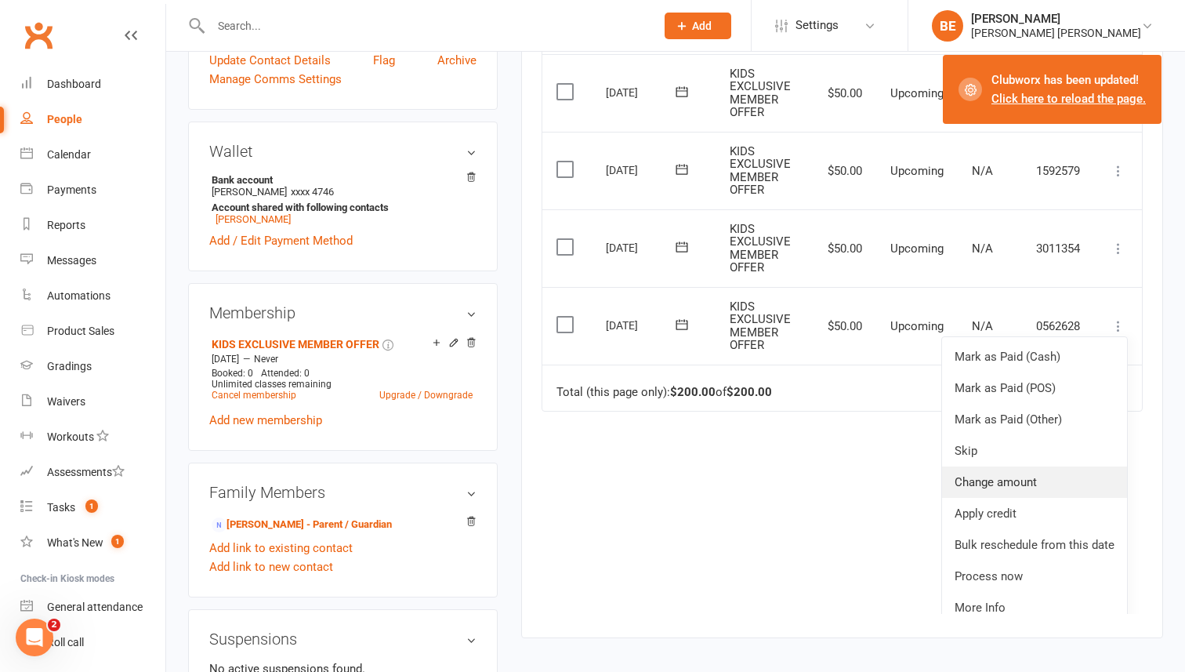
click at [1011, 481] on link "Change amount" at bounding box center [1034, 481] width 185 height 31
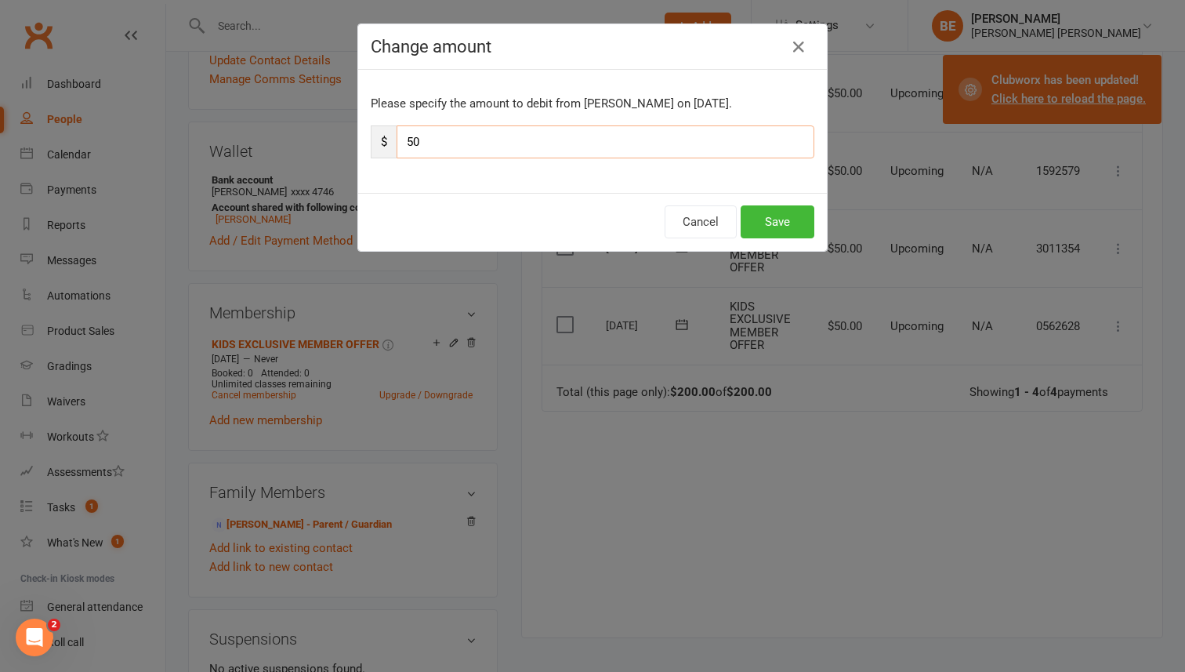
click at [404, 143] on input "50" at bounding box center [606, 141] width 418 height 33
type input "250"
click at [788, 223] on button "Save" at bounding box center [778, 221] width 74 height 33
